Goal: Check status: Check status

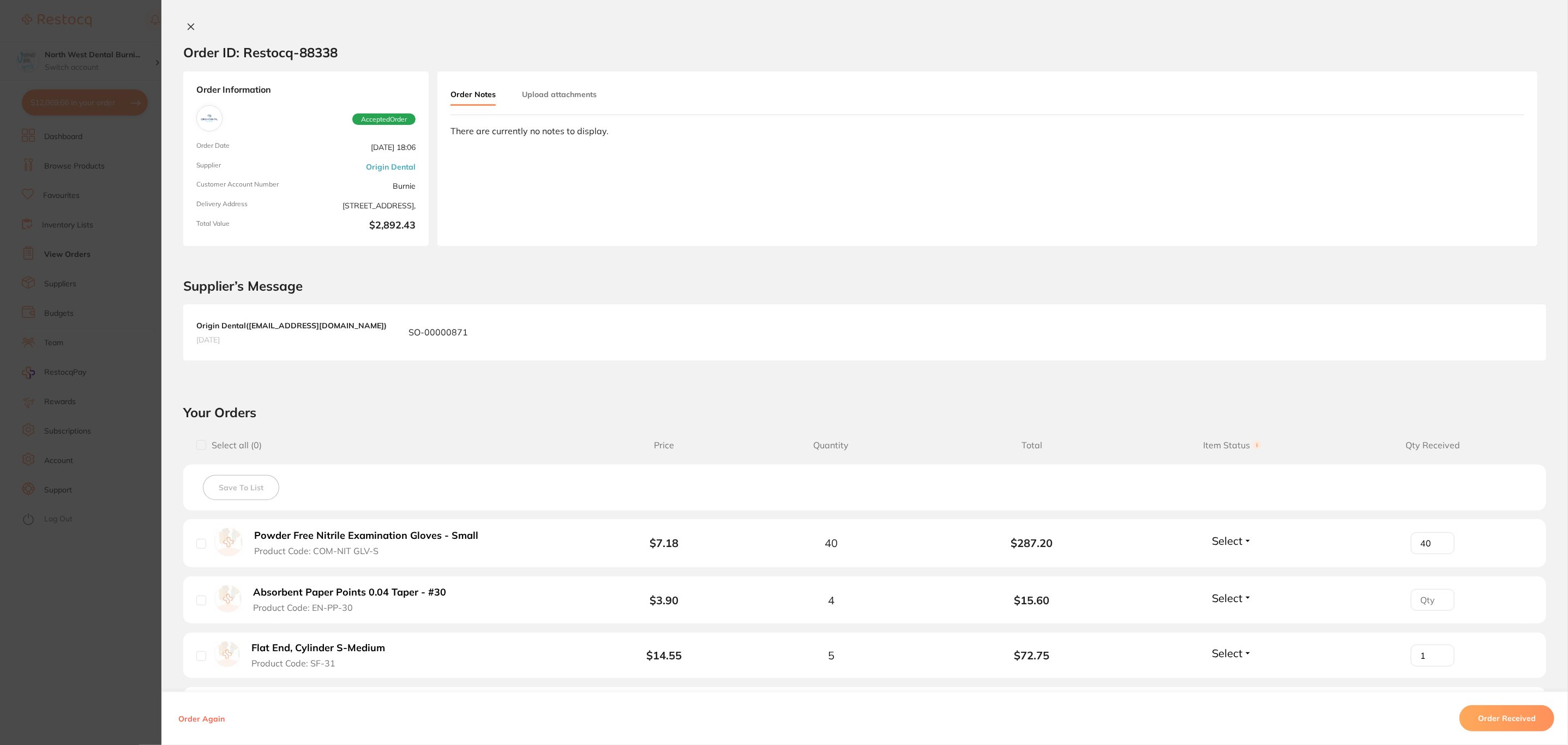
scroll to position [1473, 0]
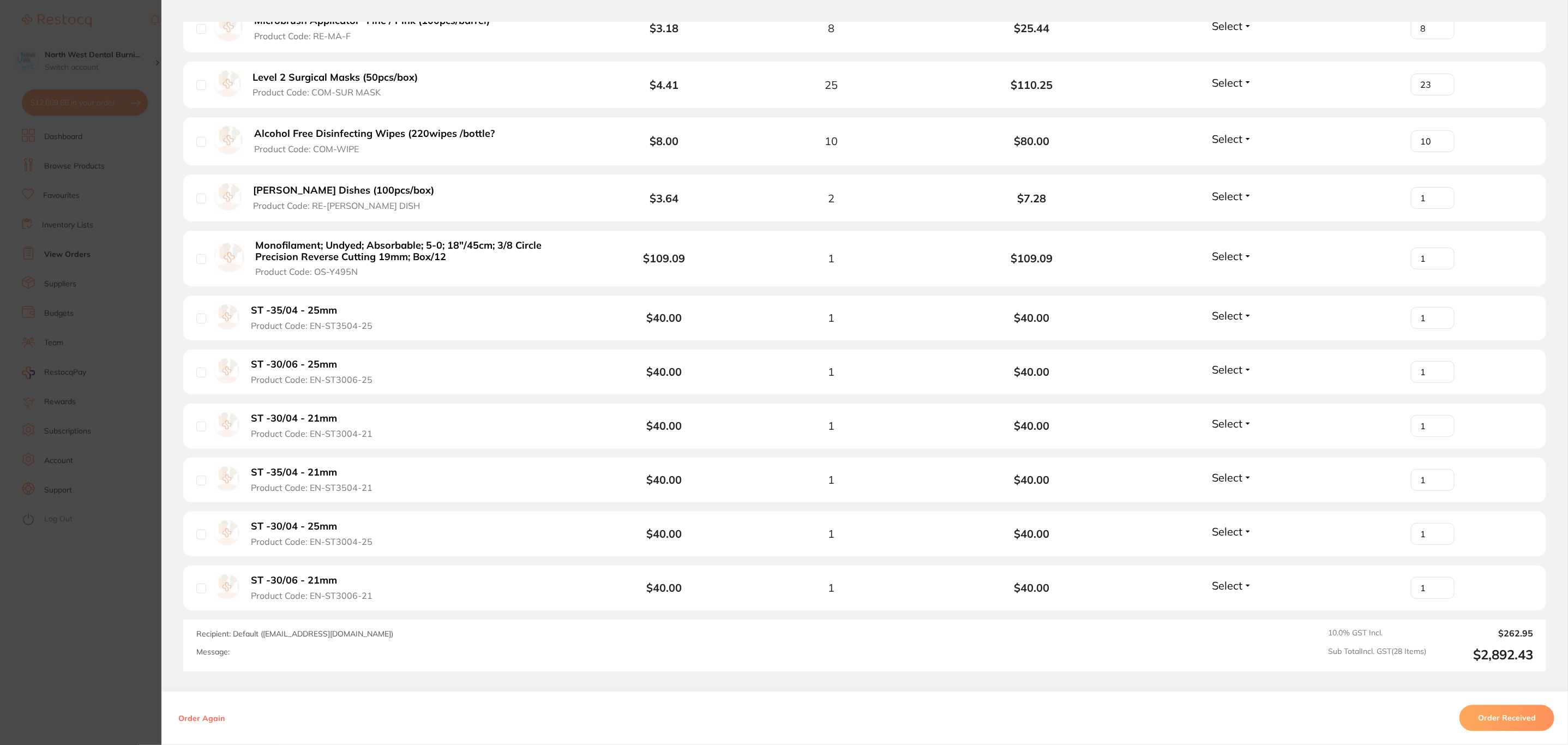
click at [61, 81] on section "Order ID: Restocq- 88338 Order Information Accepted Order Order Date Jul 31 202…" at bounding box center [784, 372] width 1568 height 745
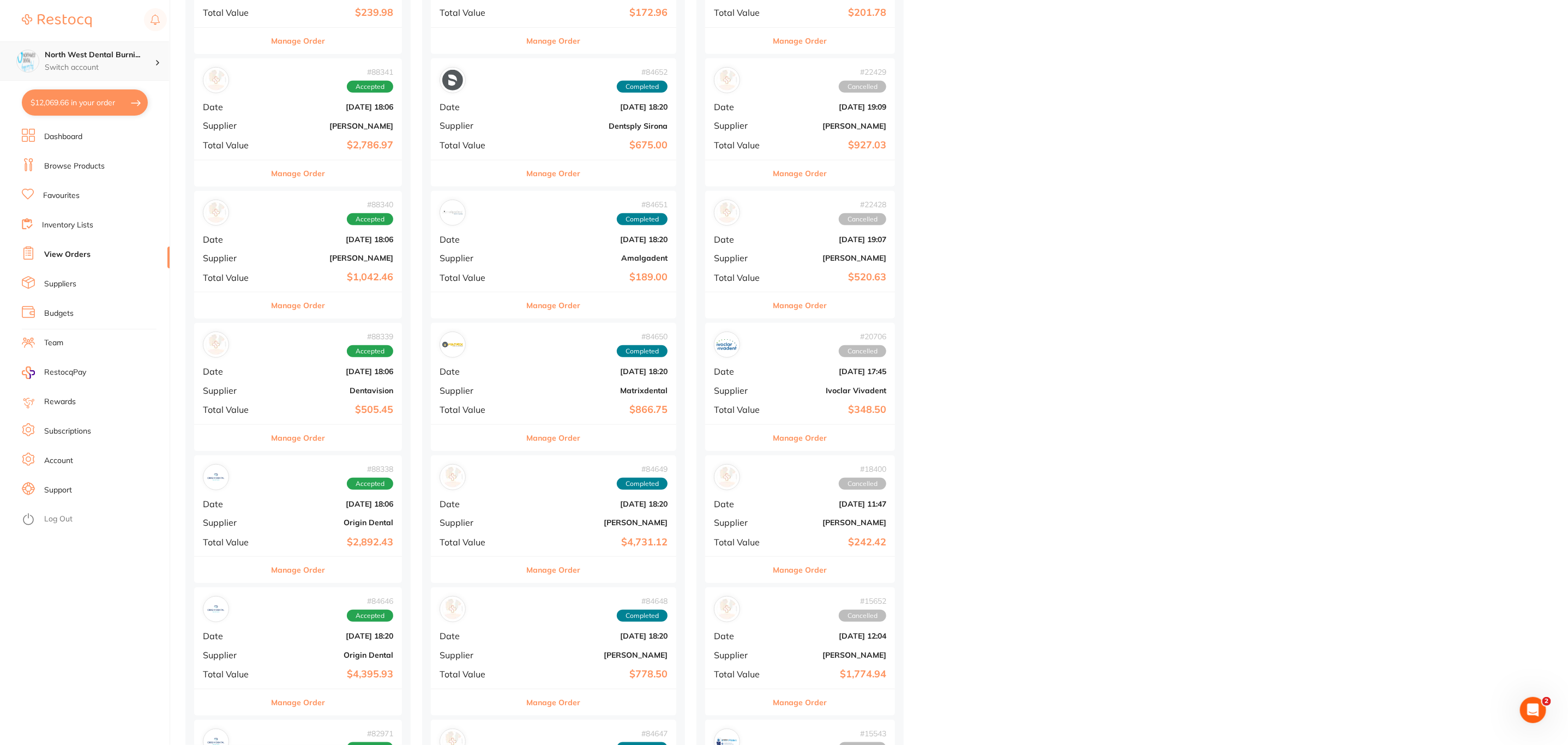
click at [125, 69] on p "Switch account" at bounding box center [100, 67] width 110 height 11
click at [106, 114] on div "Experteeth Kogarah" at bounding box center [84, 121] width 153 height 38
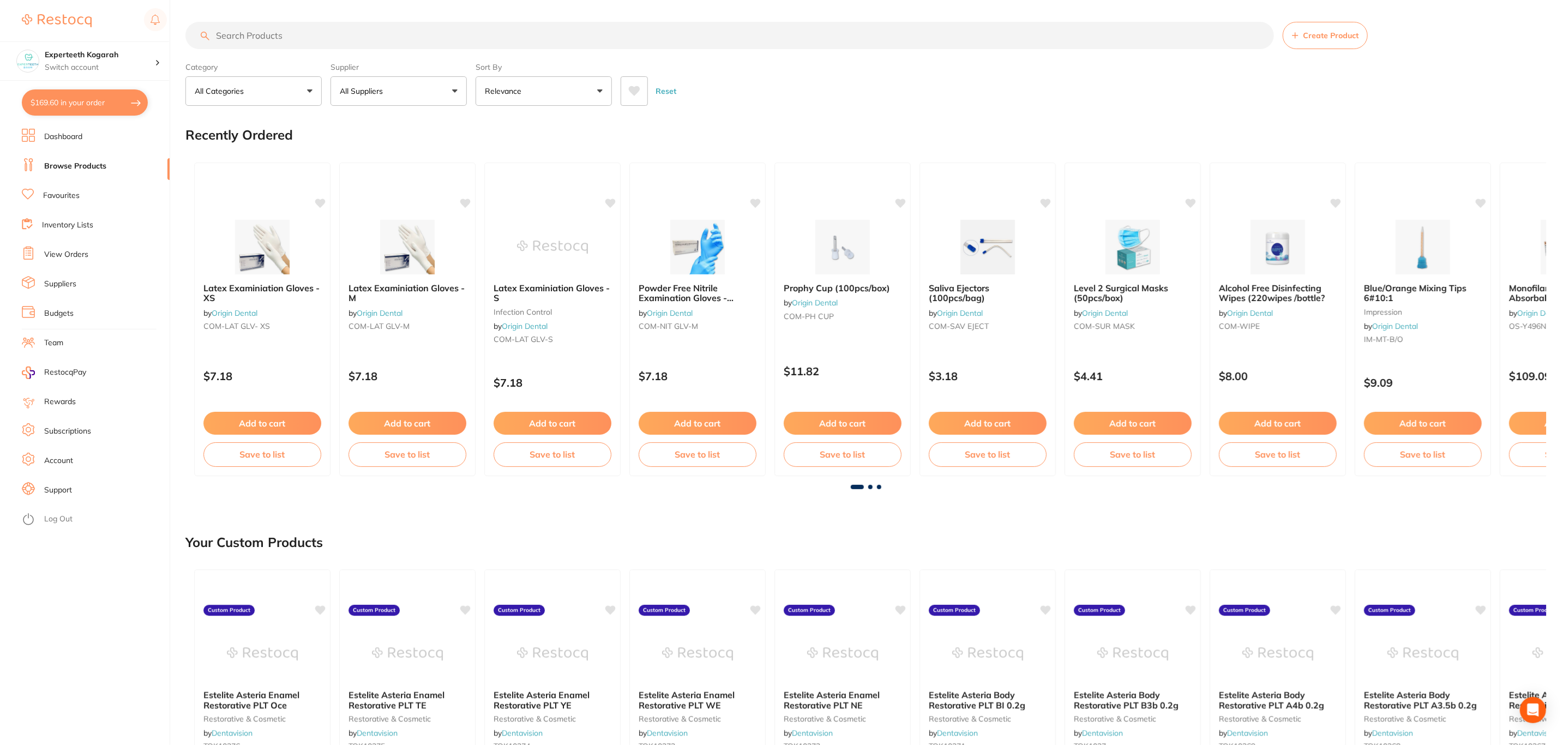
click at [263, 36] on input "search" at bounding box center [730, 35] width 1088 height 27
paste input "PR-WP61212"
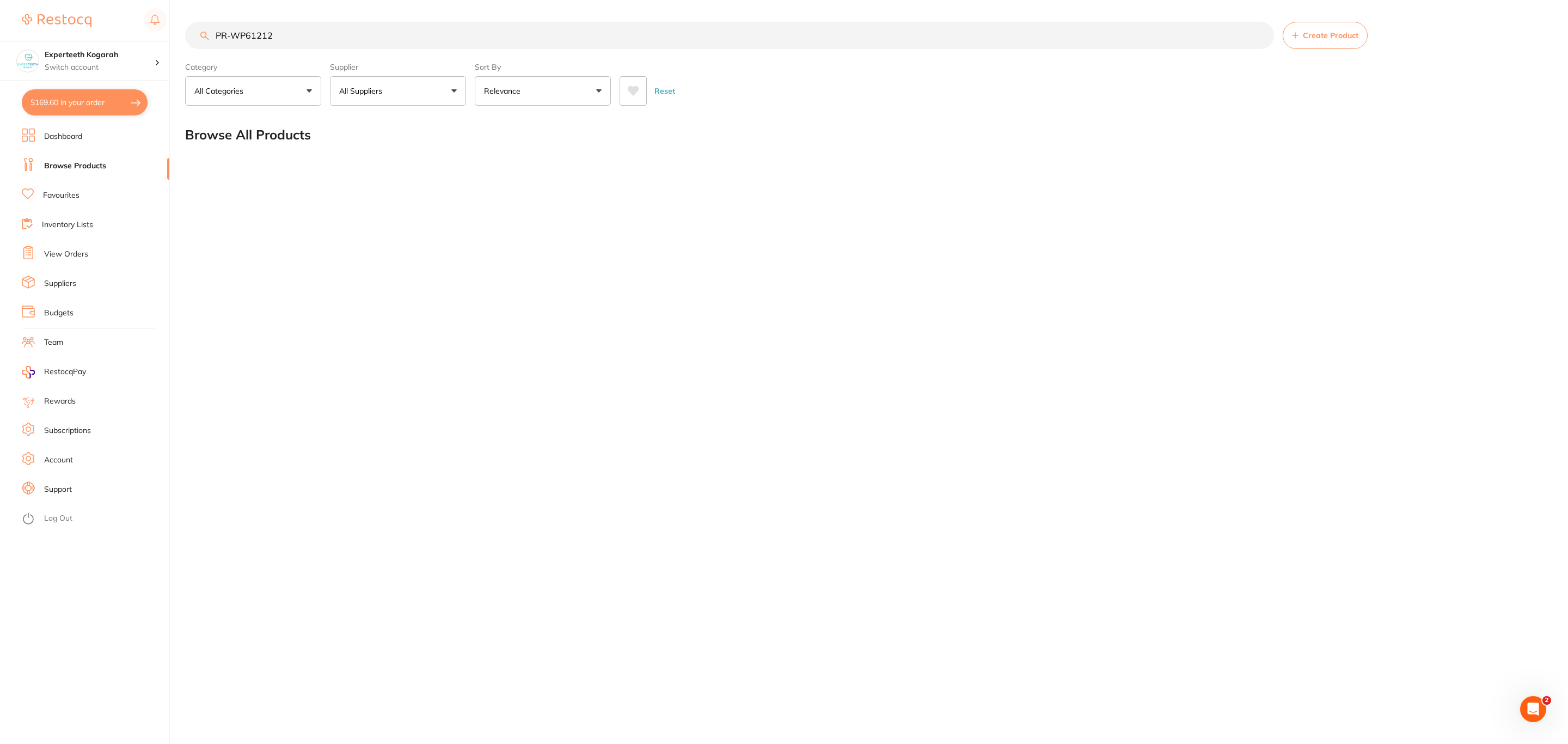
type input "PR-WP61212"
